Goal: Check status

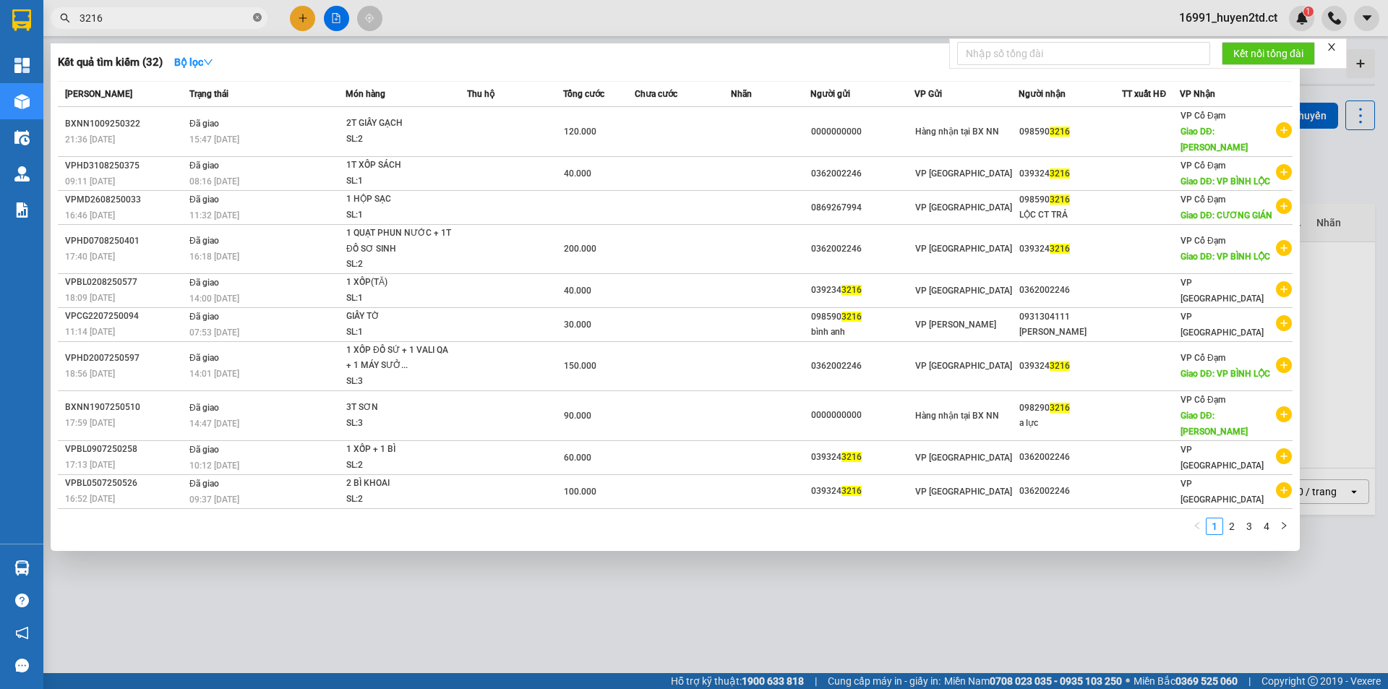
click at [255, 17] on icon "close-circle" at bounding box center [257, 17] width 9 height 9
type input "1130"
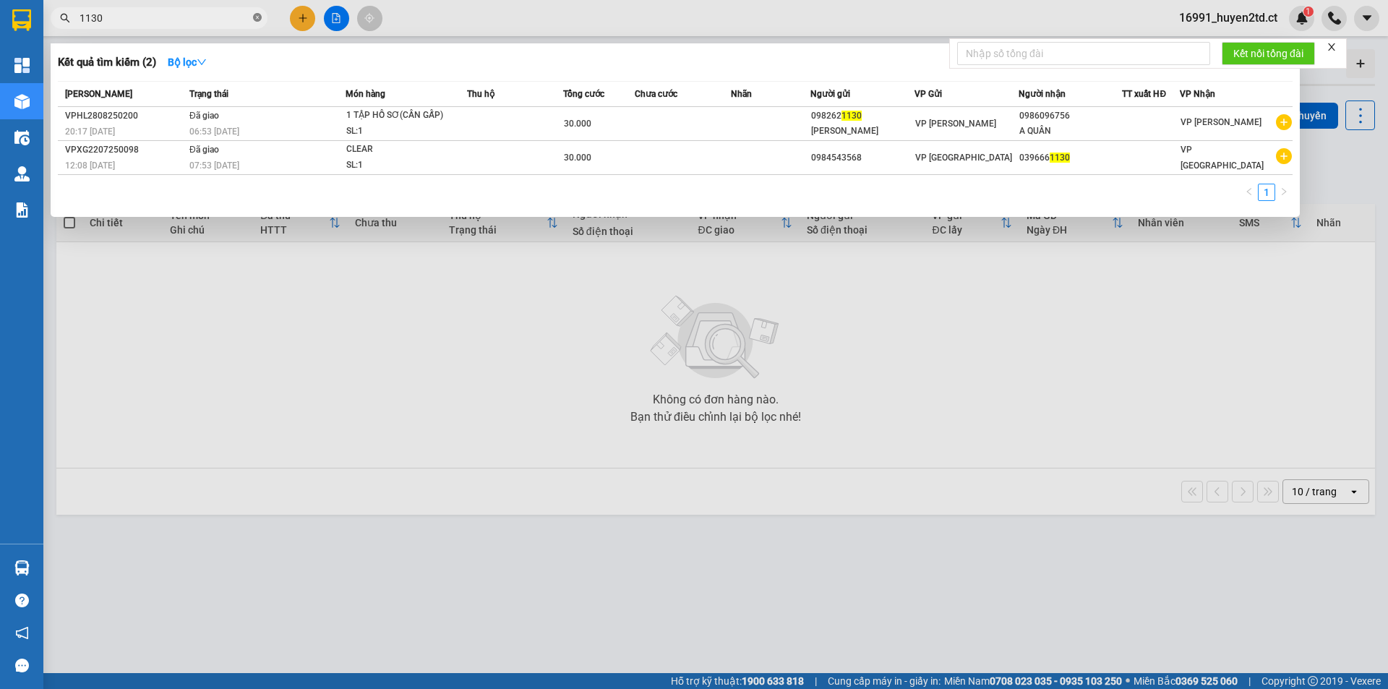
click at [255, 17] on icon "close-circle" at bounding box center [257, 17] width 9 height 9
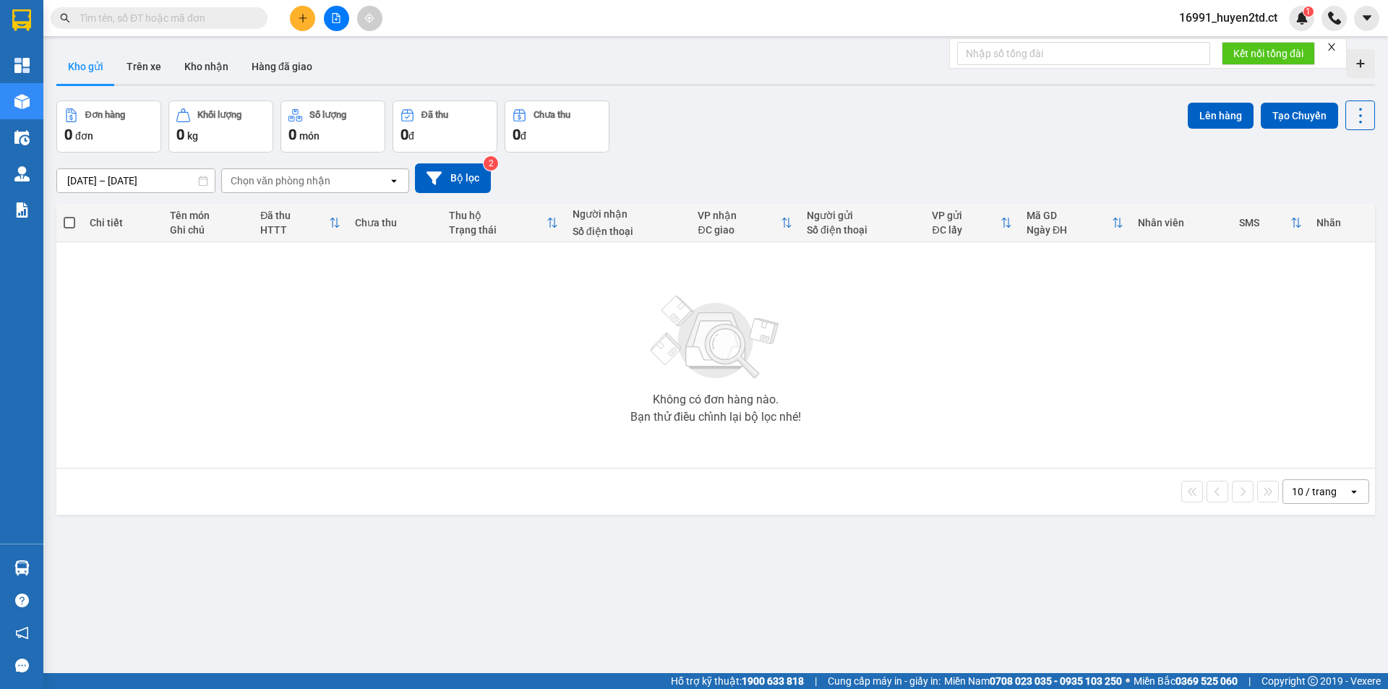
click at [189, 9] on span at bounding box center [159, 18] width 217 height 22
click at [244, 12] on input "text" at bounding box center [165, 18] width 171 height 16
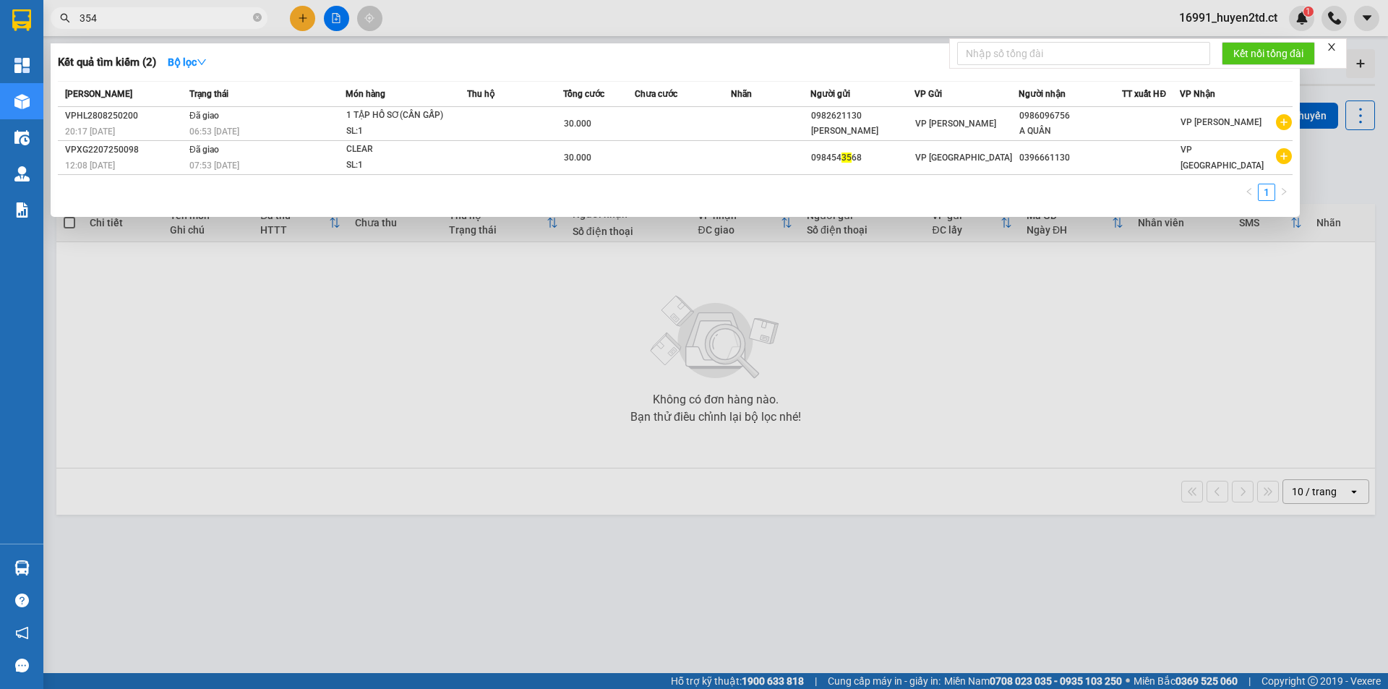
type input "3545"
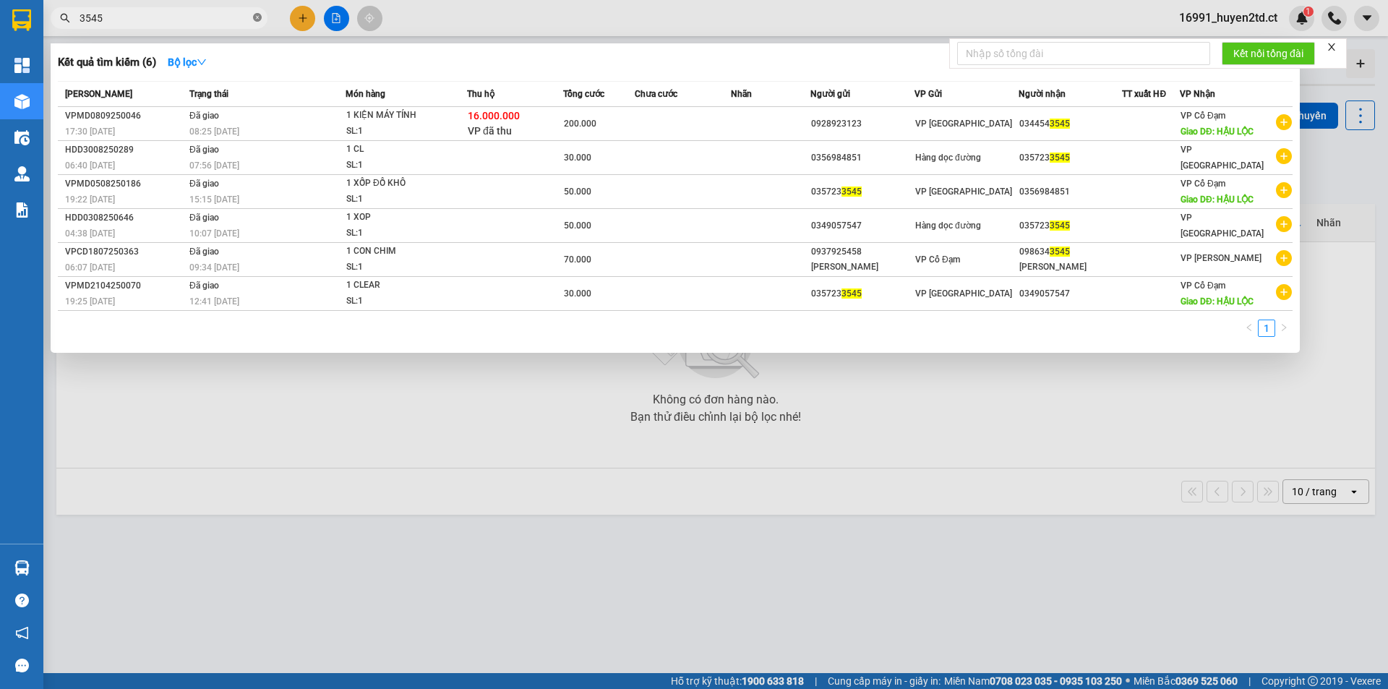
click at [255, 14] on icon "close-circle" at bounding box center [257, 17] width 9 height 9
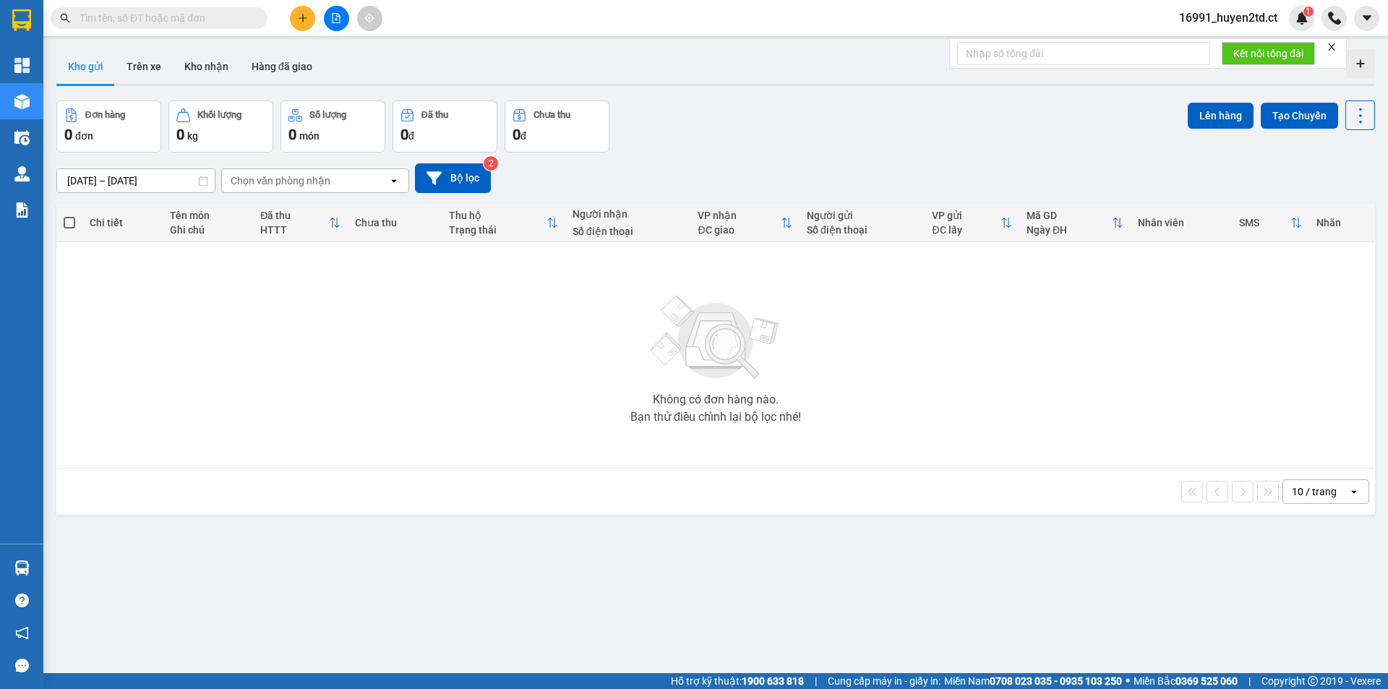
click at [231, 17] on input "text" at bounding box center [165, 18] width 171 height 16
click at [213, 18] on input "text" at bounding box center [165, 18] width 171 height 16
